Goal: Information Seeking & Learning: Learn about a topic

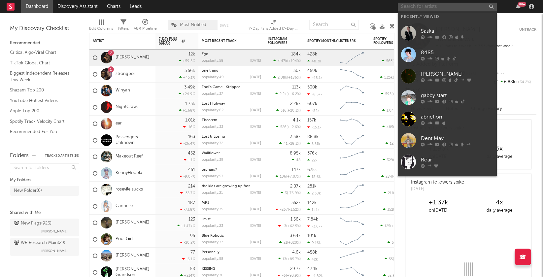
click at [433, 9] on input "text" at bounding box center [447, 7] width 99 height 8
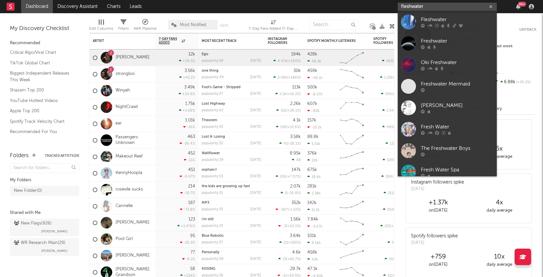
type input "fleshwater"
click at [429, 16] on div "Fleshwater" at bounding box center [457, 20] width 73 height 8
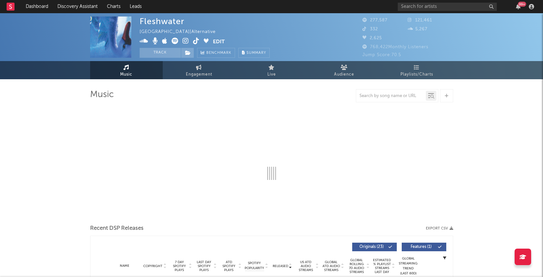
select select "6m"
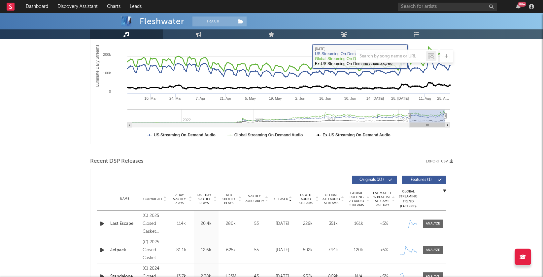
scroll to position [134, 0]
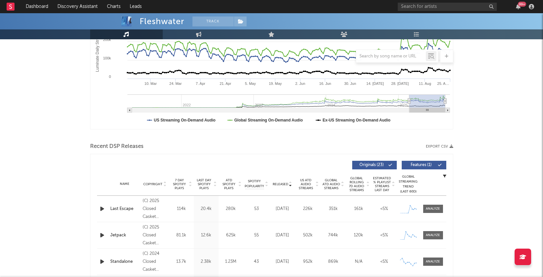
click at [266, 184] on icon at bounding box center [266, 185] width 3 height 3
click at [290, 182] on icon at bounding box center [290, 182] width 3 height 3
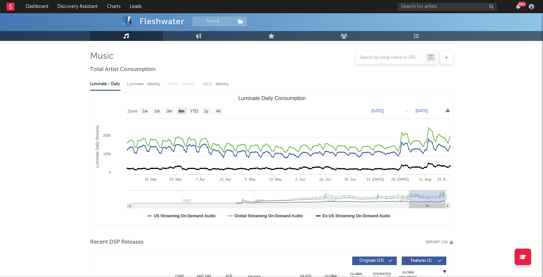
scroll to position [0, 0]
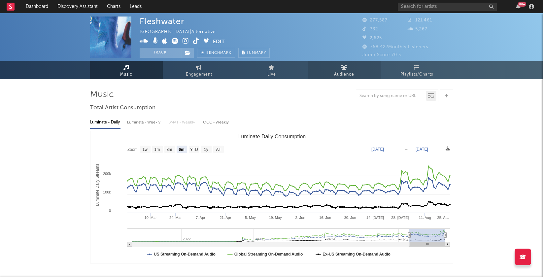
click at [342, 69] on icon at bounding box center [343, 67] width 7 height 5
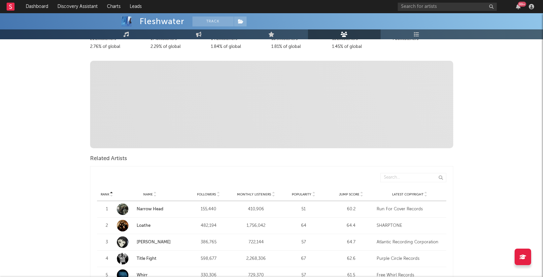
scroll to position [180, 0]
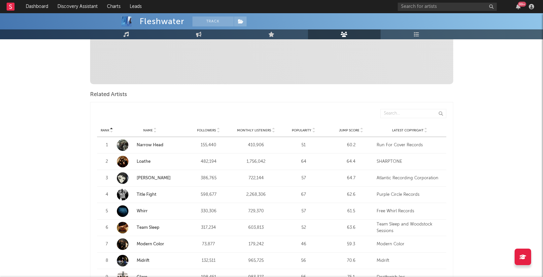
click at [272, 128] on icon at bounding box center [273, 129] width 3 height 3
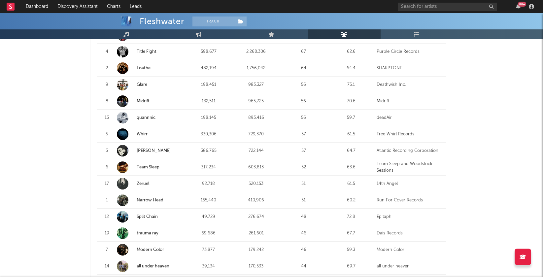
scroll to position [327, 0]
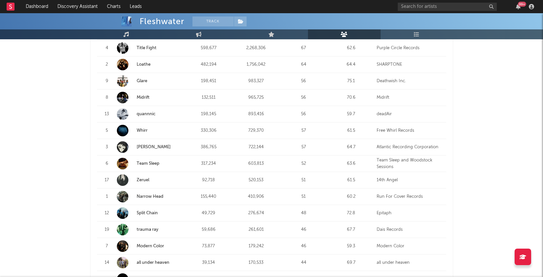
click at [142, 178] on link "Zeruel" at bounding box center [143, 180] width 13 height 4
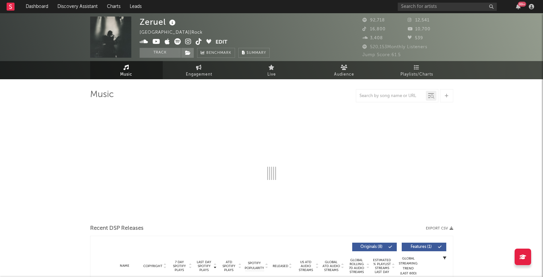
select select "6m"
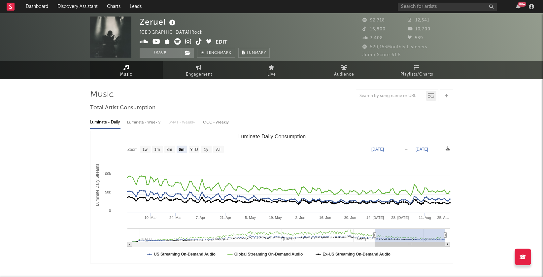
click at [185, 42] on icon at bounding box center [188, 41] width 6 height 7
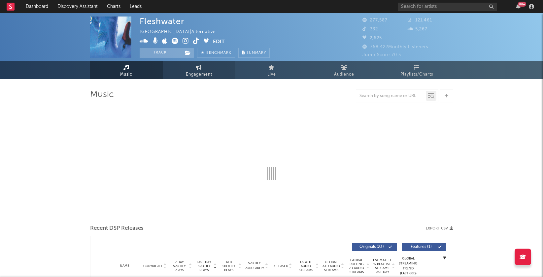
select select "6m"
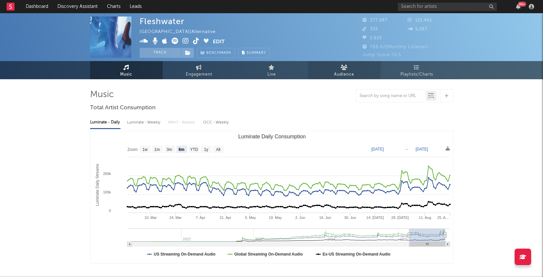
click at [345, 74] on span "Audience" at bounding box center [344, 75] width 20 height 8
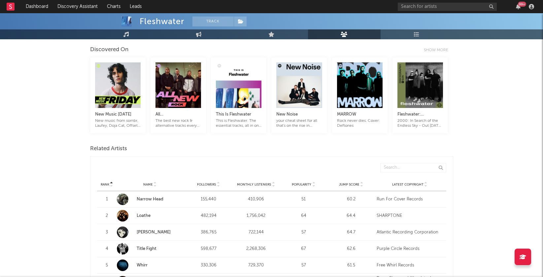
scroll to position [140, 0]
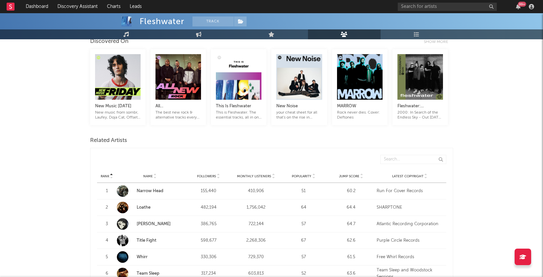
click at [271, 175] on div at bounding box center [273, 176] width 4 height 5
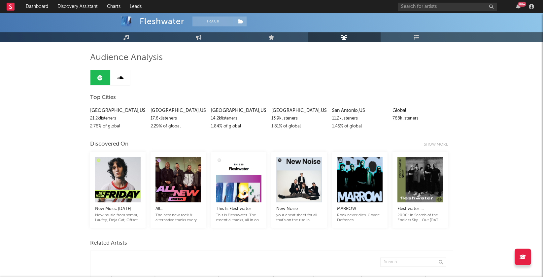
scroll to position [0, 0]
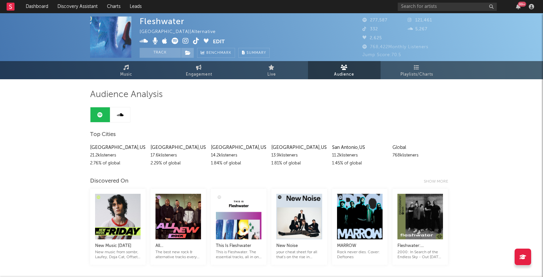
click at [185, 40] on icon at bounding box center [185, 41] width 6 height 7
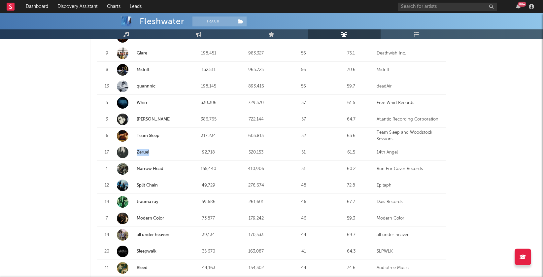
scroll to position [378, 0]
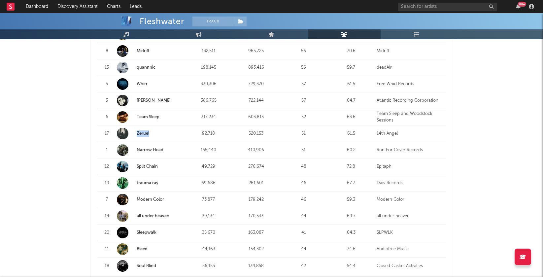
click at [149, 199] on link "Modern Color" at bounding box center [150, 199] width 27 height 4
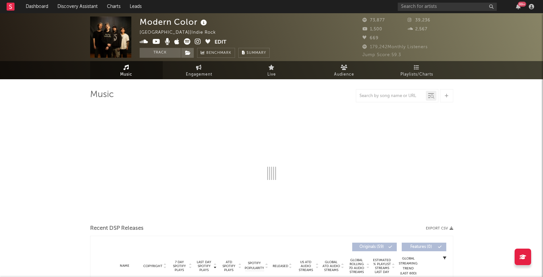
select select "6m"
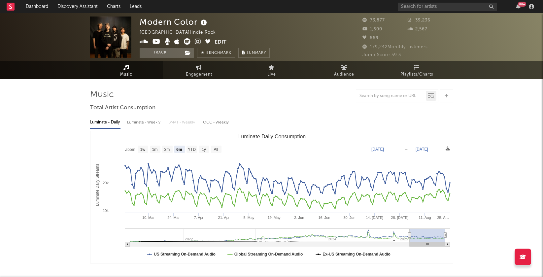
click at [108, 28] on img at bounding box center [110, 36] width 41 height 41
click at [216, 147] on text "All" at bounding box center [215, 149] width 4 height 5
select select "All"
type input "[DATE]"
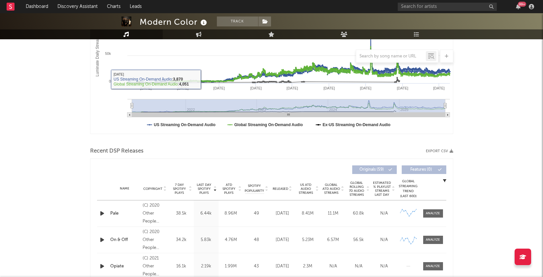
scroll to position [153, 0]
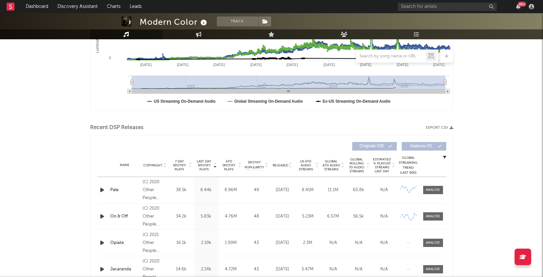
click at [292, 163] on icon at bounding box center [290, 164] width 3 height 3
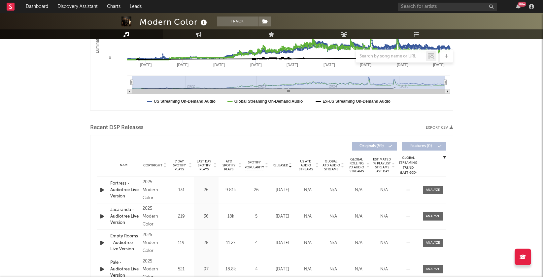
click at [266, 165] on icon at bounding box center [266, 166] width 3 height 3
click at [99, 189] on icon "button" at bounding box center [102, 190] width 7 height 8
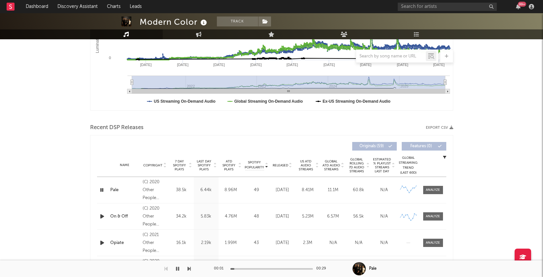
click at [99, 189] on icon "button" at bounding box center [102, 190] width 6 height 8
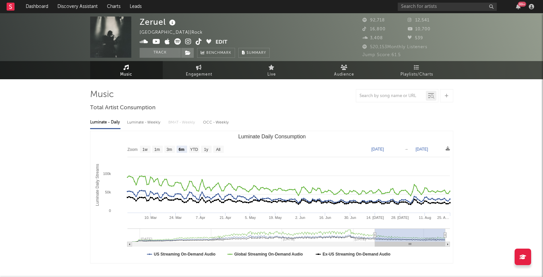
click at [178, 42] on icon at bounding box center [177, 41] width 7 height 7
click at [217, 149] on text "All" at bounding box center [218, 149] width 4 height 5
select select "All"
type input "2023-06-11"
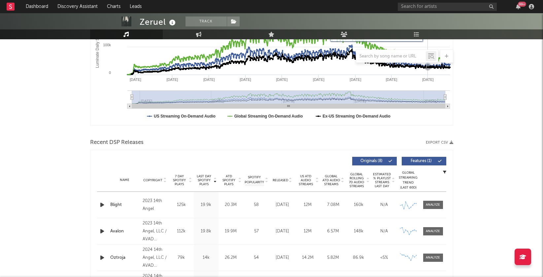
scroll to position [168, 0]
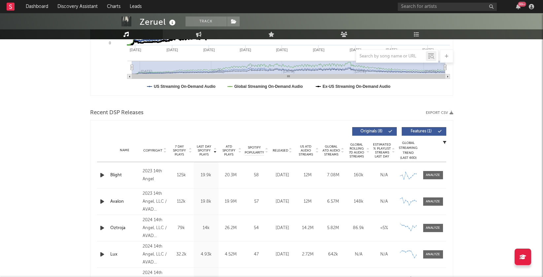
click at [214, 148] on icon at bounding box center [214, 149] width 3 height 3
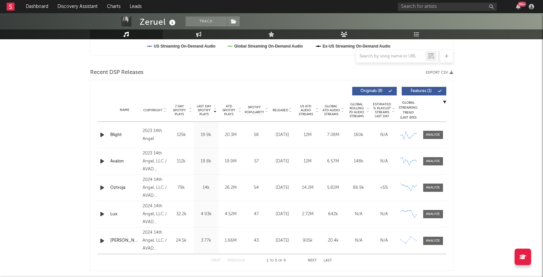
scroll to position [208, 0]
click at [291, 110] on icon at bounding box center [290, 111] width 3 height 3
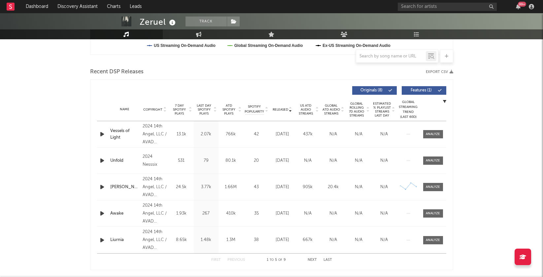
click at [291, 110] on icon at bounding box center [290, 111] width 3 height 3
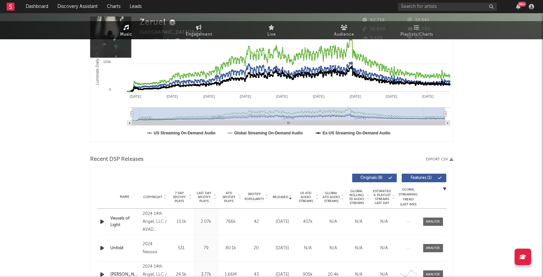
scroll to position [0, 0]
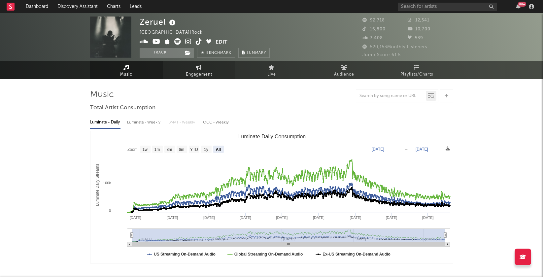
click at [198, 72] on span "Engagement" at bounding box center [199, 75] width 26 height 8
select select "1w"
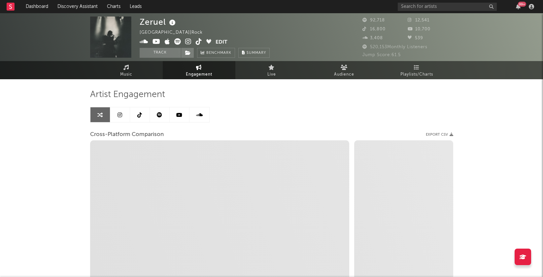
select select "1m"
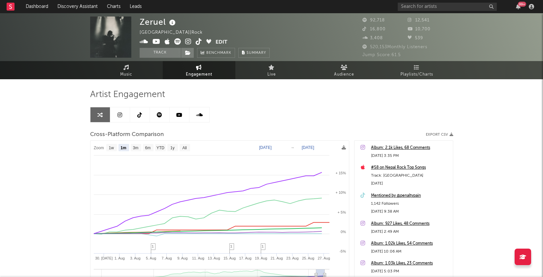
click at [124, 114] on link at bounding box center [120, 114] width 20 height 15
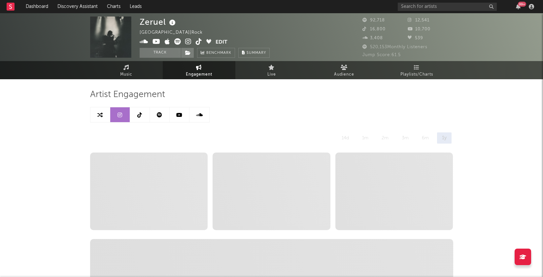
select select "6m"
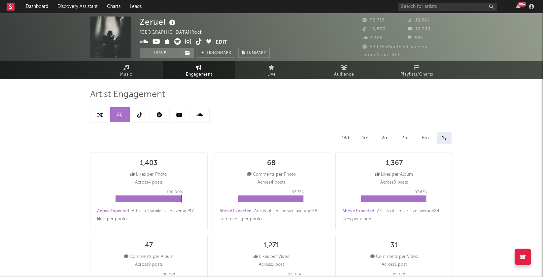
click at [143, 114] on link at bounding box center [140, 114] width 20 height 15
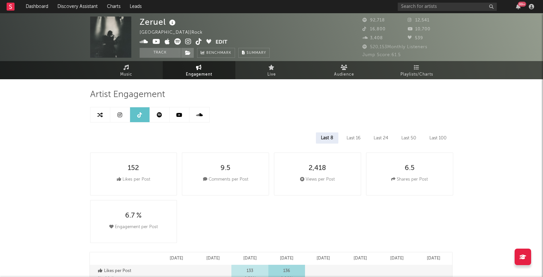
select select "6m"
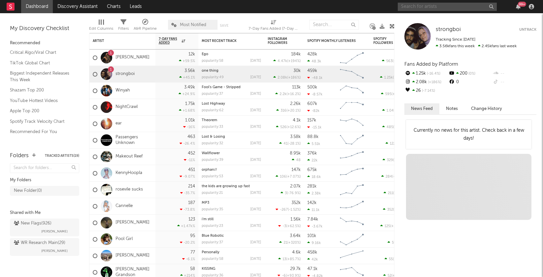
click at [414, 9] on input "text" at bounding box center [447, 7] width 99 height 8
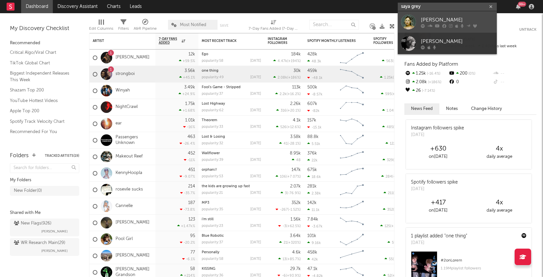
type input "saya grey"
click at [419, 22] on link "Saya Gray" at bounding box center [447, 21] width 99 height 21
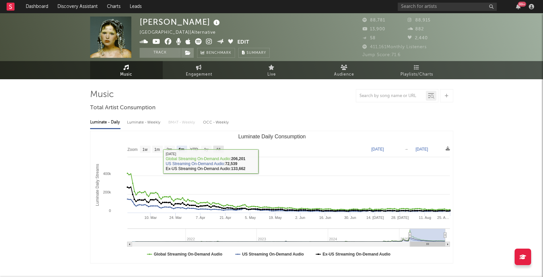
click at [216, 148] on text "All" at bounding box center [218, 149] width 4 height 5
select select "All"
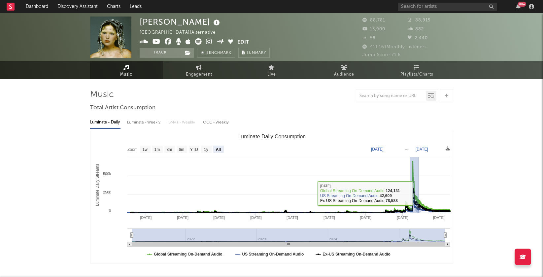
drag, startPoint x: 409, startPoint y: 193, endPoint x: 418, endPoint y: 193, distance: 8.9
click at [418, 193] on icon "Created with Highcharts 10.3.3 Luminate Daily Streams Luminate Daily Consumptio…" at bounding box center [271, 197] width 363 height 132
type input "2025-02-06"
type input "2025-03-23"
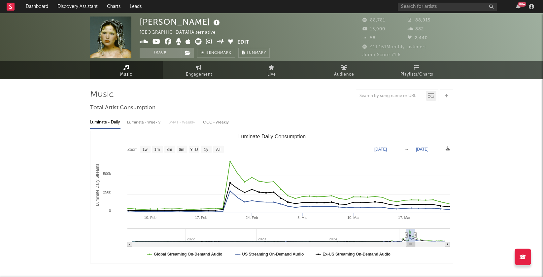
click at [198, 39] on icon at bounding box center [198, 41] width 7 height 7
click at [423, 8] on input "text" at bounding box center [447, 7] width 99 height 8
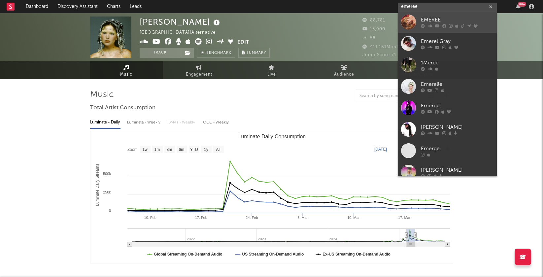
type input "emeree"
click at [436, 20] on div "EMEREE" at bounding box center [457, 20] width 73 height 8
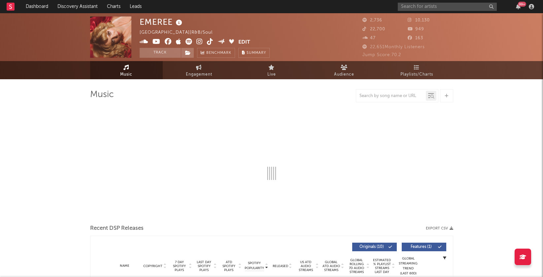
select select "6m"
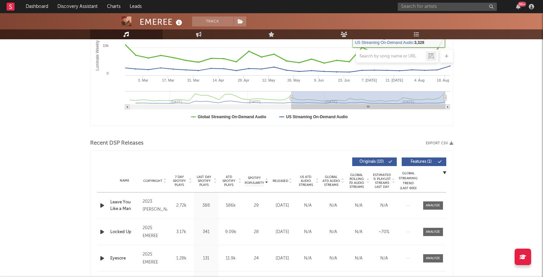
scroll to position [138, 0]
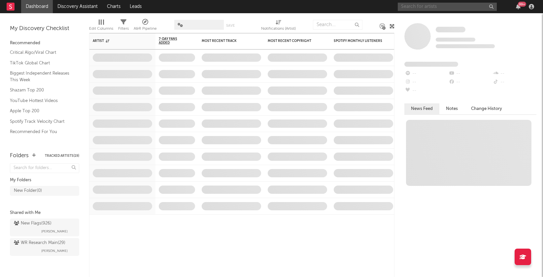
click at [428, 6] on input "text" at bounding box center [447, 7] width 99 height 8
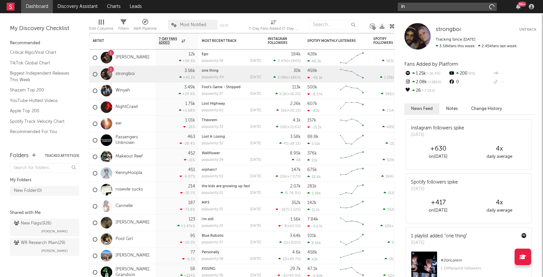
type input "i"
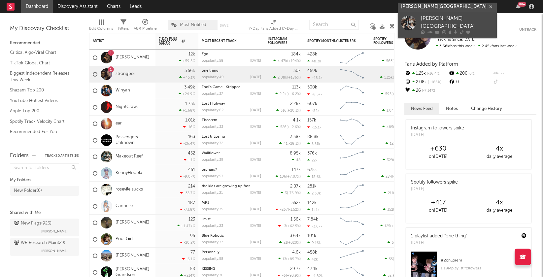
type input "florence road"
click at [445, 30] on div at bounding box center [457, 32] width 73 height 4
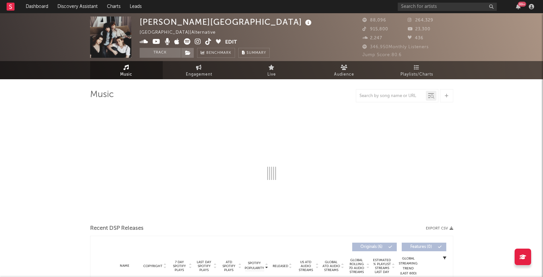
select select "6m"
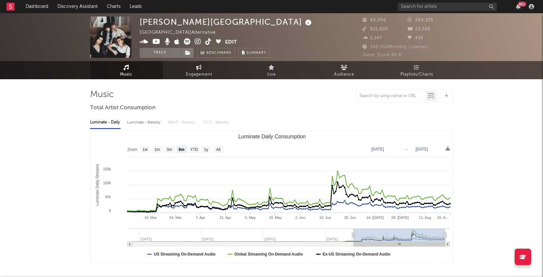
click at [196, 40] on icon at bounding box center [198, 41] width 6 height 7
